Goal: Entertainment & Leisure: Consume media (video, audio)

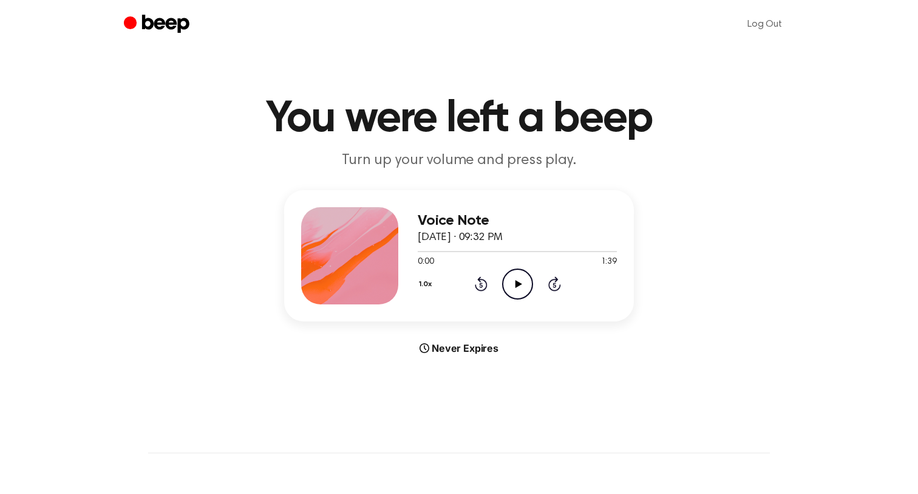
click at [517, 283] on icon at bounding box center [518, 284] width 7 height 8
click at [514, 273] on icon "Play Audio" at bounding box center [517, 283] width 31 height 31
drag, startPoint x: 597, startPoint y: 22, endPoint x: 524, endPoint y: 280, distance: 268.2
click at [524, 280] on icon "Pause Audio" at bounding box center [517, 283] width 31 height 31
